Goal: Complete application form

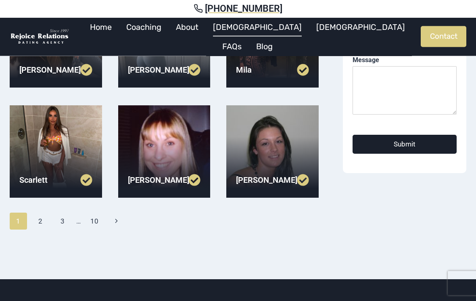
scroll to position [234, 0]
click at [289, 146] on div at bounding box center [272, 151] width 92 height 92
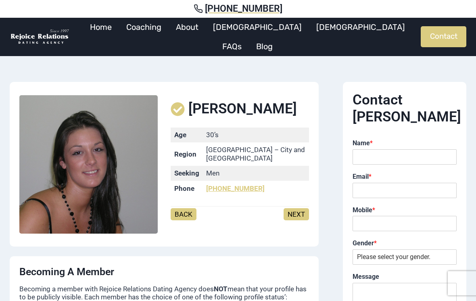
click at [300, 209] on link "NEXT" at bounding box center [296, 214] width 25 height 12
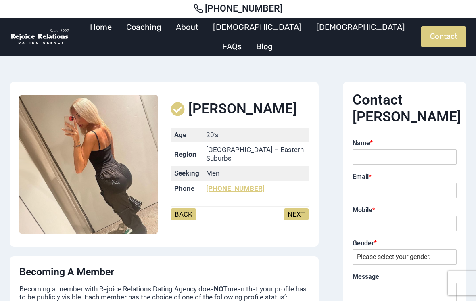
click at [302, 208] on link "NEXT" at bounding box center [296, 214] width 25 height 12
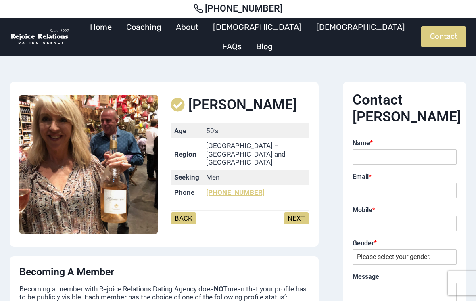
click at [299, 214] on link "NEXT" at bounding box center [296, 218] width 25 height 12
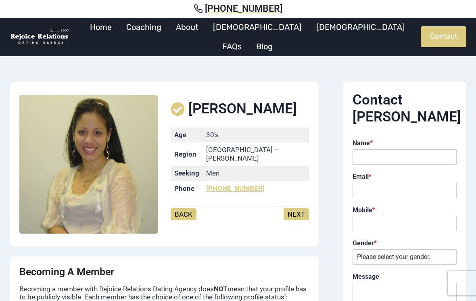
click at [302, 211] on link "NEXT" at bounding box center [296, 214] width 25 height 12
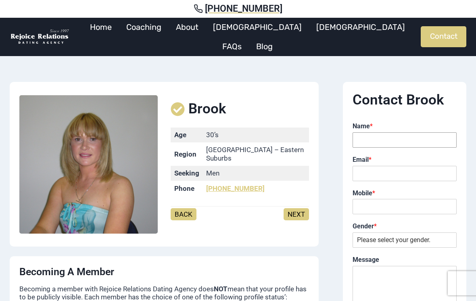
click at [400, 141] on input "Name *" at bounding box center [405, 139] width 104 height 15
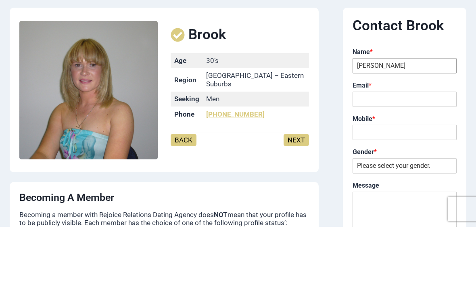
type input "[PERSON_NAME]"
click at [405, 166] on input "Email *" at bounding box center [405, 173] width 104 height 15
type input "t"
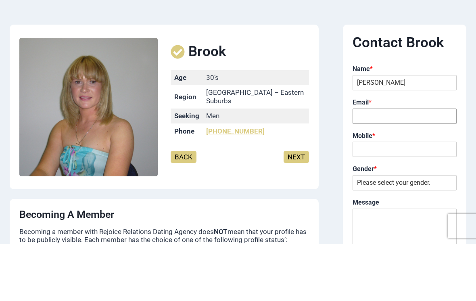
click at [388, 166] on input "Email *" at bounding box center [405, 173] width 104 height 15
click at [385, 166] on input "Email *" at bounding box center [405, 173] width 104 height 15
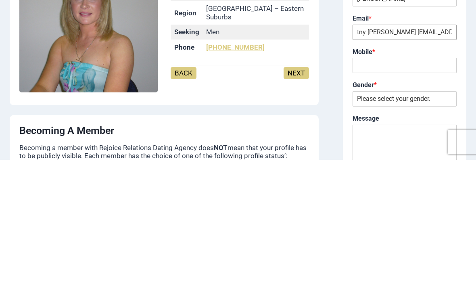
type input "tny plunkett 30@gmail.com"
click at [387, 199] on input "Mobile *" at bounding box center [405, 206] width 104 height 15
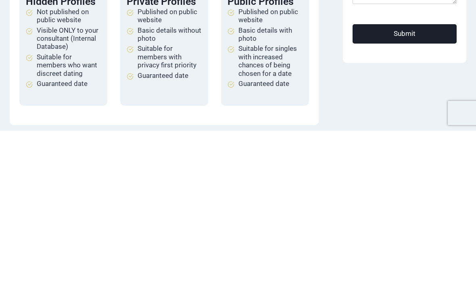
scroll to position [153, 0]
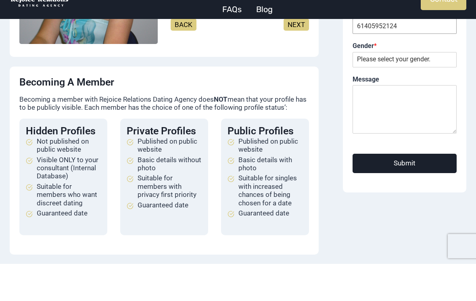
type input "61405952124"
click at [392, 89] on select "Please select your gender. Male Female" at bounding box center [405, 96] width 104 height 15
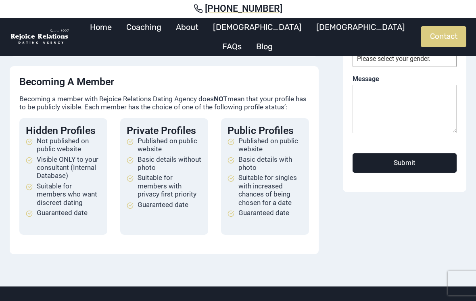
select select "[DEMOGRAPHIC_DATA]"
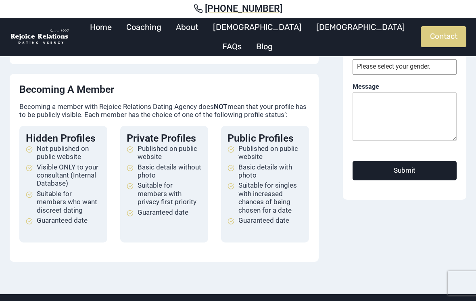
scroll to position [181, 0]
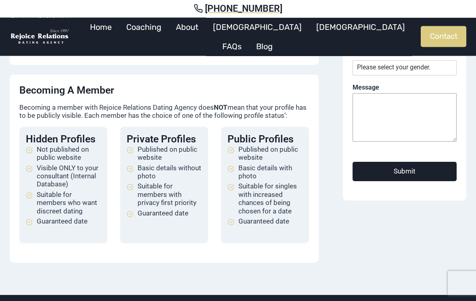
click at [402, 115] on textarea "Message" at bounding box center [405, 118] width 104 height 48
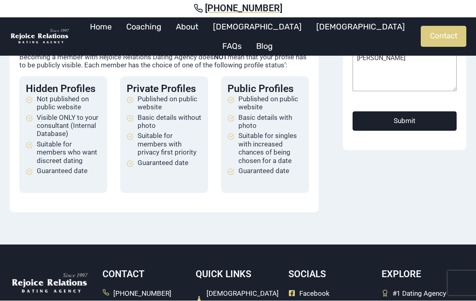
type textarea "Holle. My. Name. Is. Tony"
click at [425, 115] on button "Submit" at bounding box center [405, 121] width 104 height 19
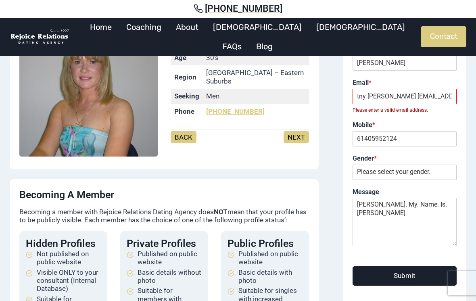
scroll to position [76, 0]
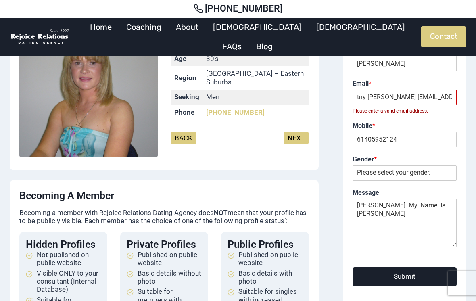
click at [412, 96] on input "tny plunkett 30@gmail.com" at bounding box center [405, 97] width 104 height 15
click at [382, 98] on input "tny plunkett 3.com" at bounding box center [405, 97] width 104 height 15
click at [383, 95] on input "tny plu 3.com" at bounding box center [405, 97] width 104 height 15
click at [373, 94] on input "tny com" at bounding box center [405, 97] width 104 height 15
type input "t"
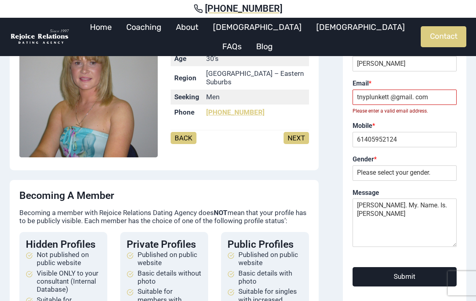
scroll to position [77, 0]
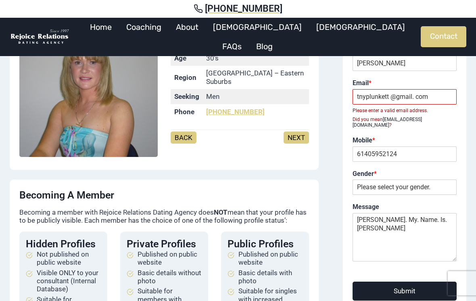
type input "tnyplunkett @gmail. com"
click at [418, 284] on button "Submit" at bounding box center [405, 291] width 104 height 19
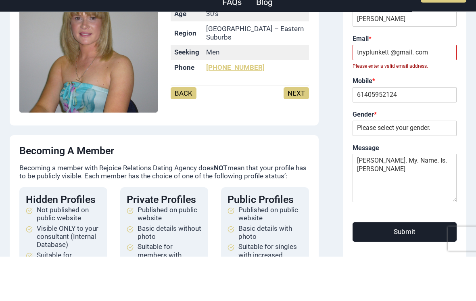
scroll to position [121, 0]
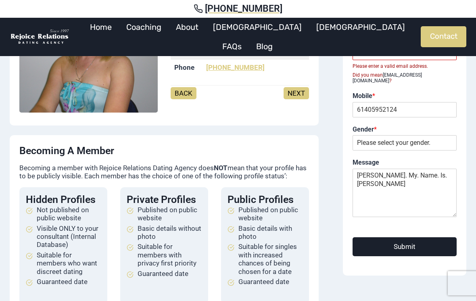
click at [405, 239] on button "Submit" at bounding box center [405, 246] width 104 height 19
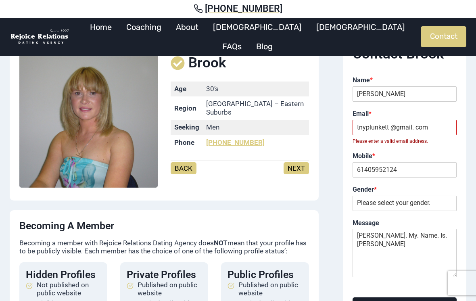
scroll to position [35, 0]
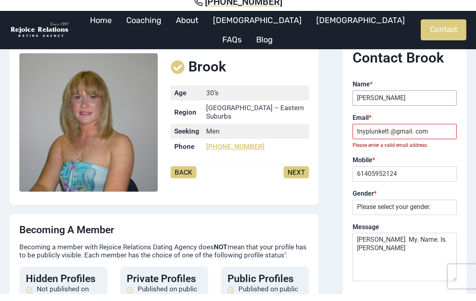
click at [456, 97] on input "Tony" at bounding box center [405, 104] width 104 height 15
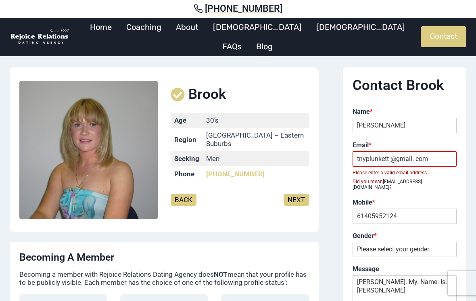
scroll to position [0, 0]
